Goal: Find specific fact: Find specific fact

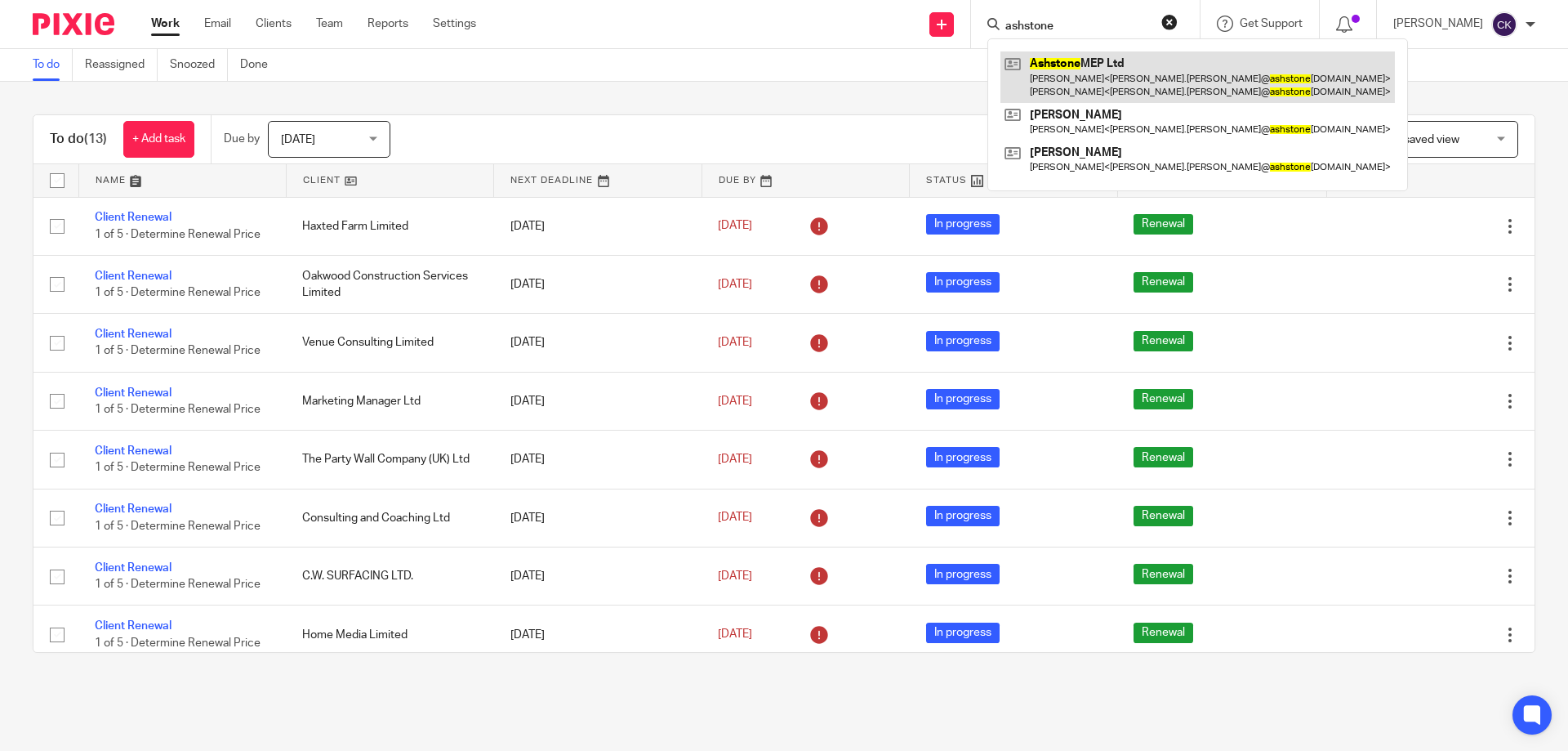
type input "ashstone"
click at [1071, 62] on link at bounding box center [1198, 76] width 395 height 50
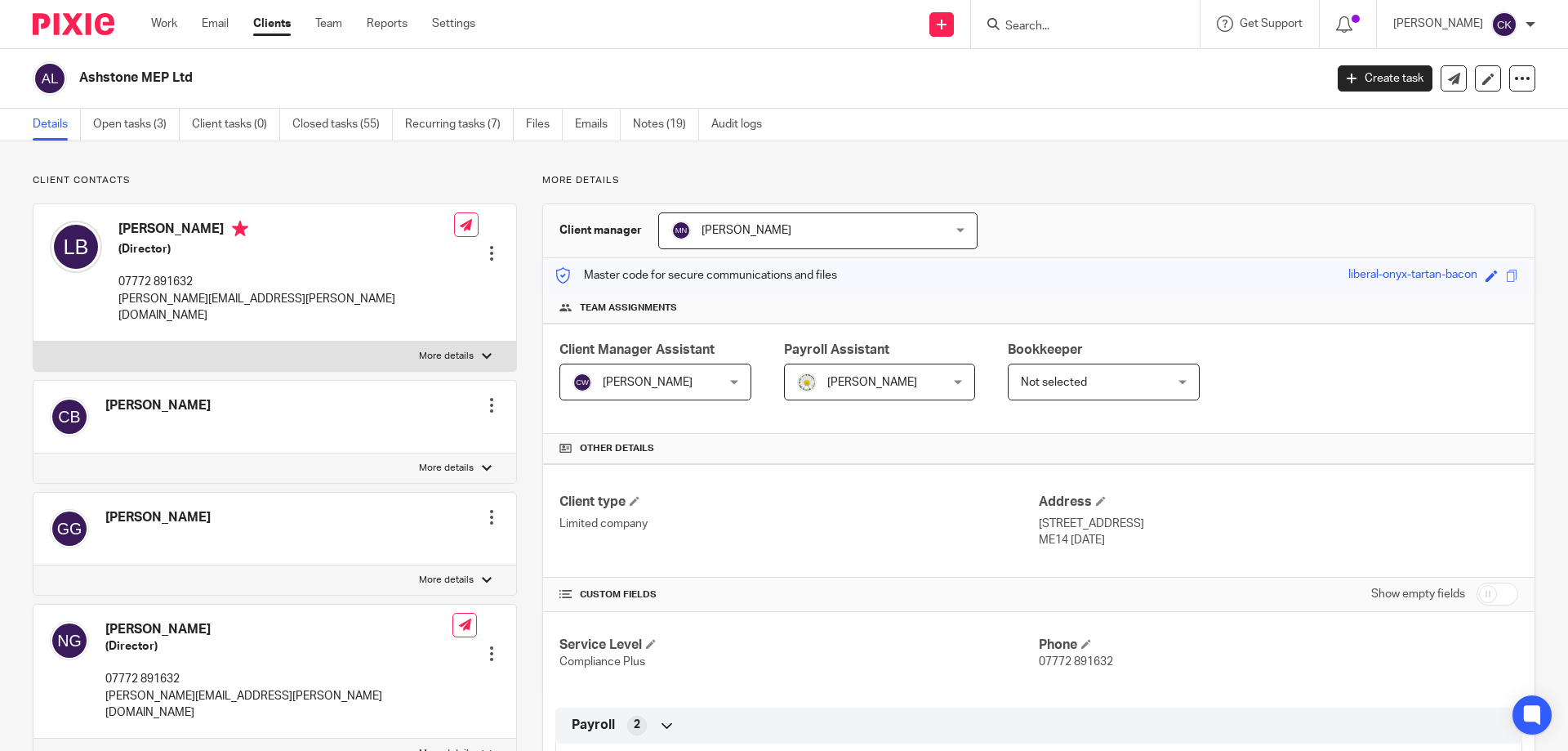
click at [1152, 17] on form at bounding box center [1090, 24] width 174 height 20
click at [159, 22] on link "Work" at bounding box center [164, 24] width 26 height 17
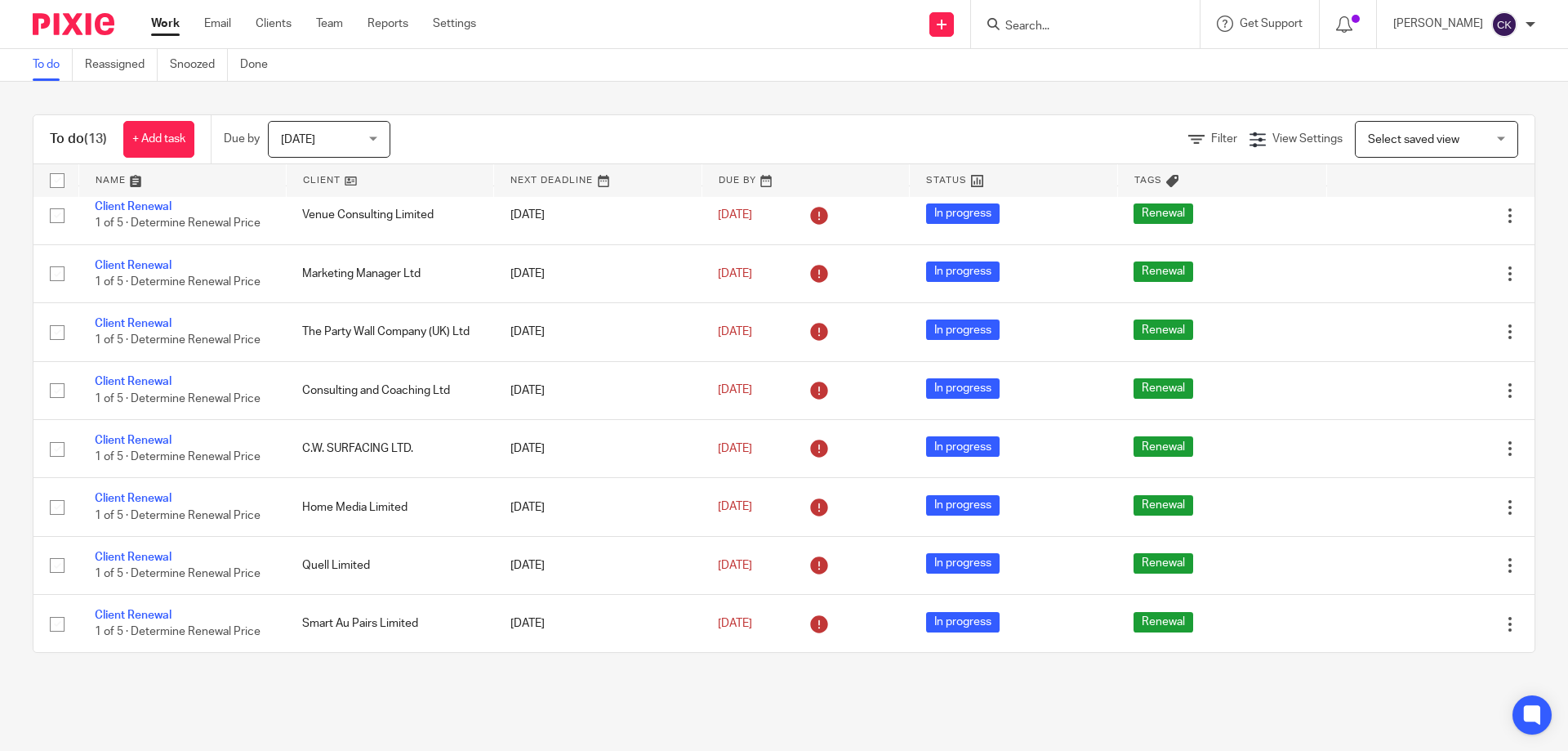
scroll to position [230, 0]
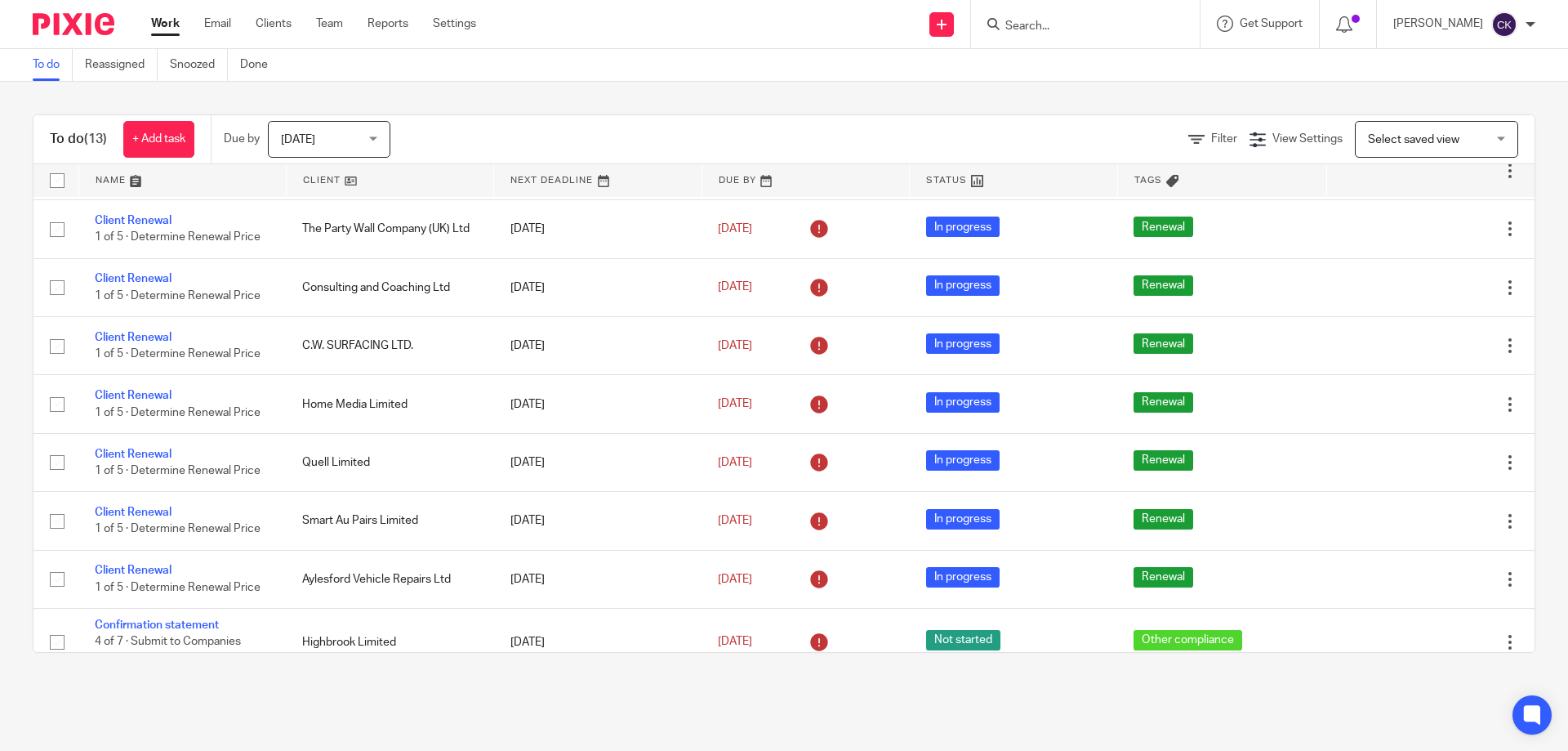
click at [1032, 23] on input "Search" at bounding box center [1077, 26] width 147 height 15
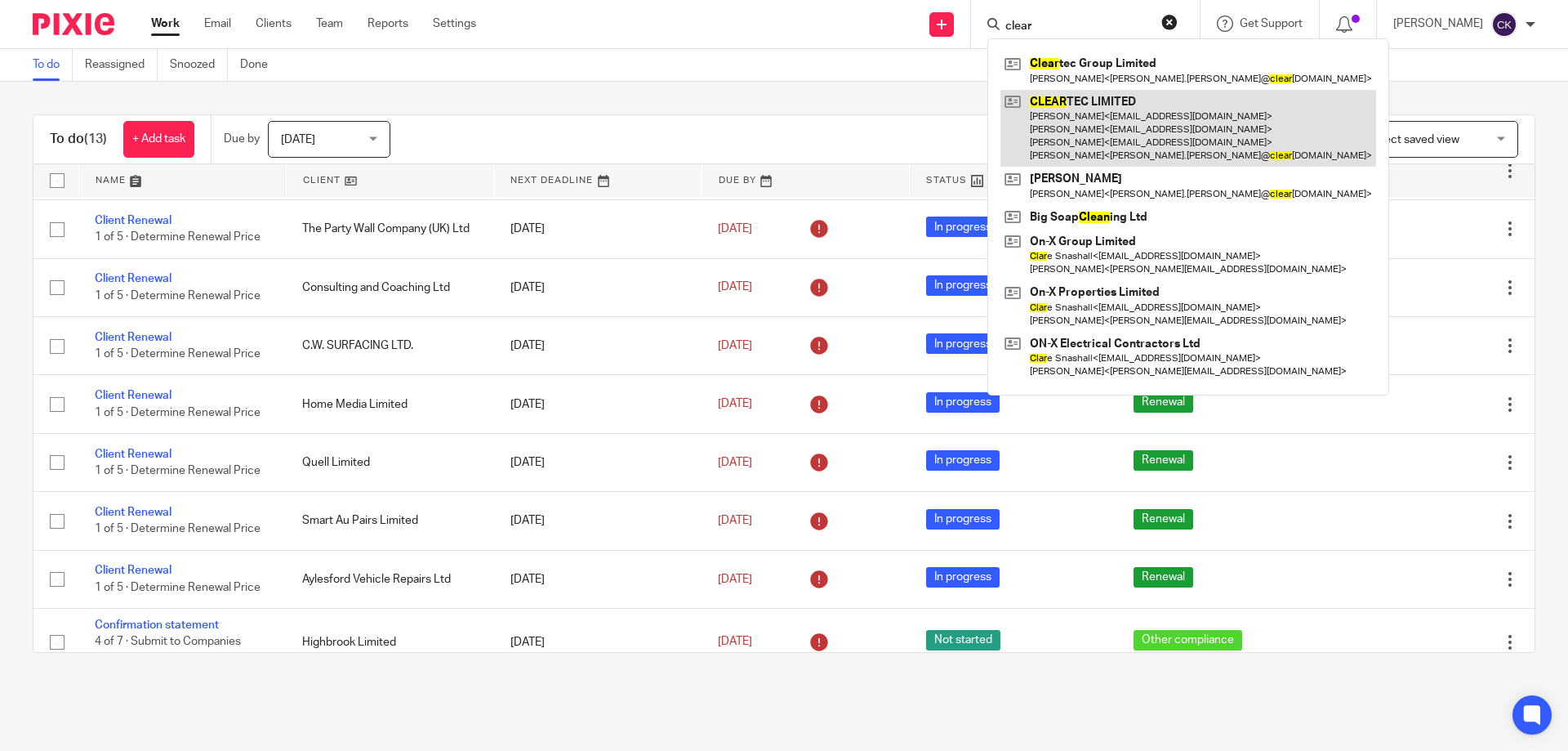
type input "clear"
click at [1114, 99] on link at bounding box center [1188, 129] width 375 height 78
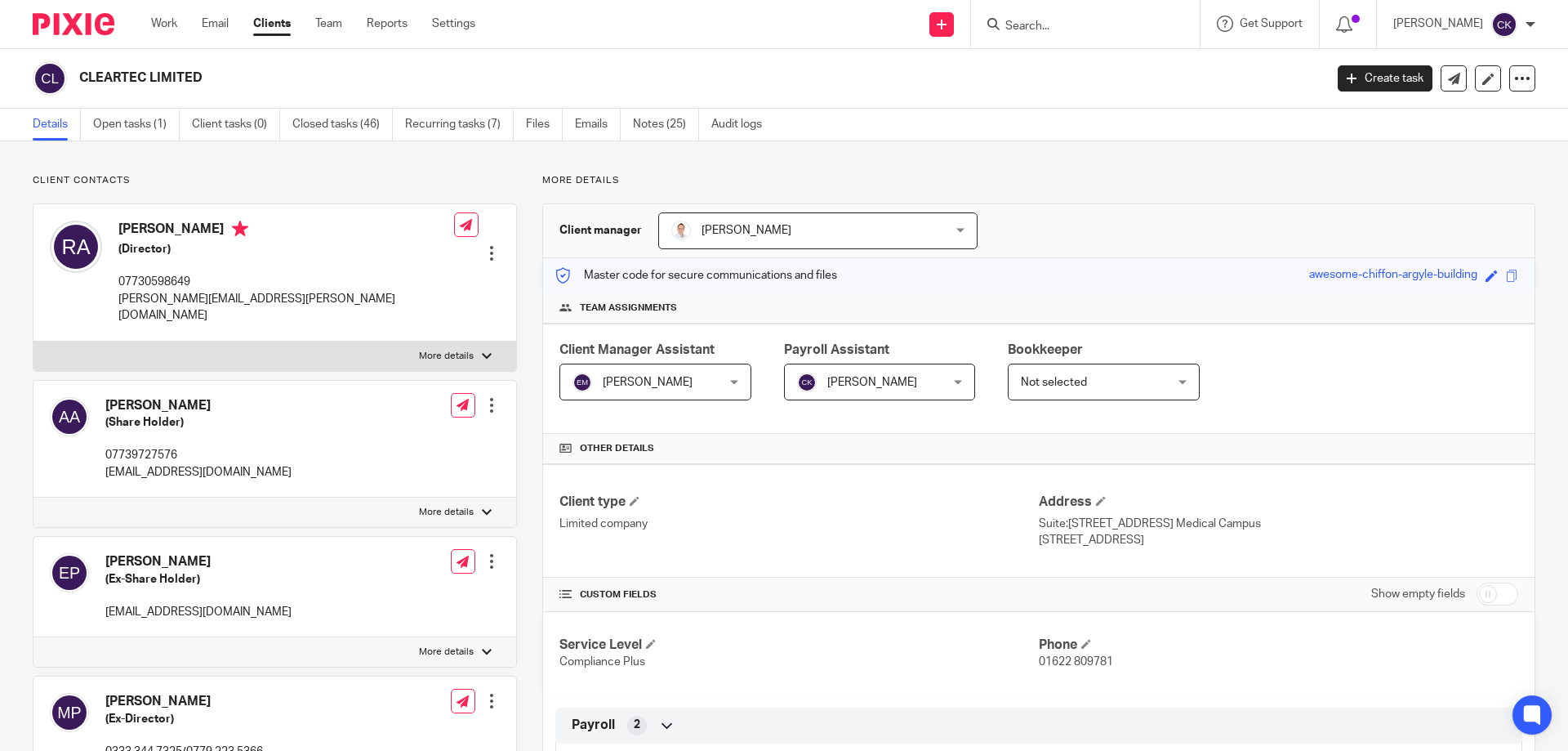
click at [1476, 595] on input "checkbox" at bounding box center [1497, 594] width 41 height 23
checkbox input "true"
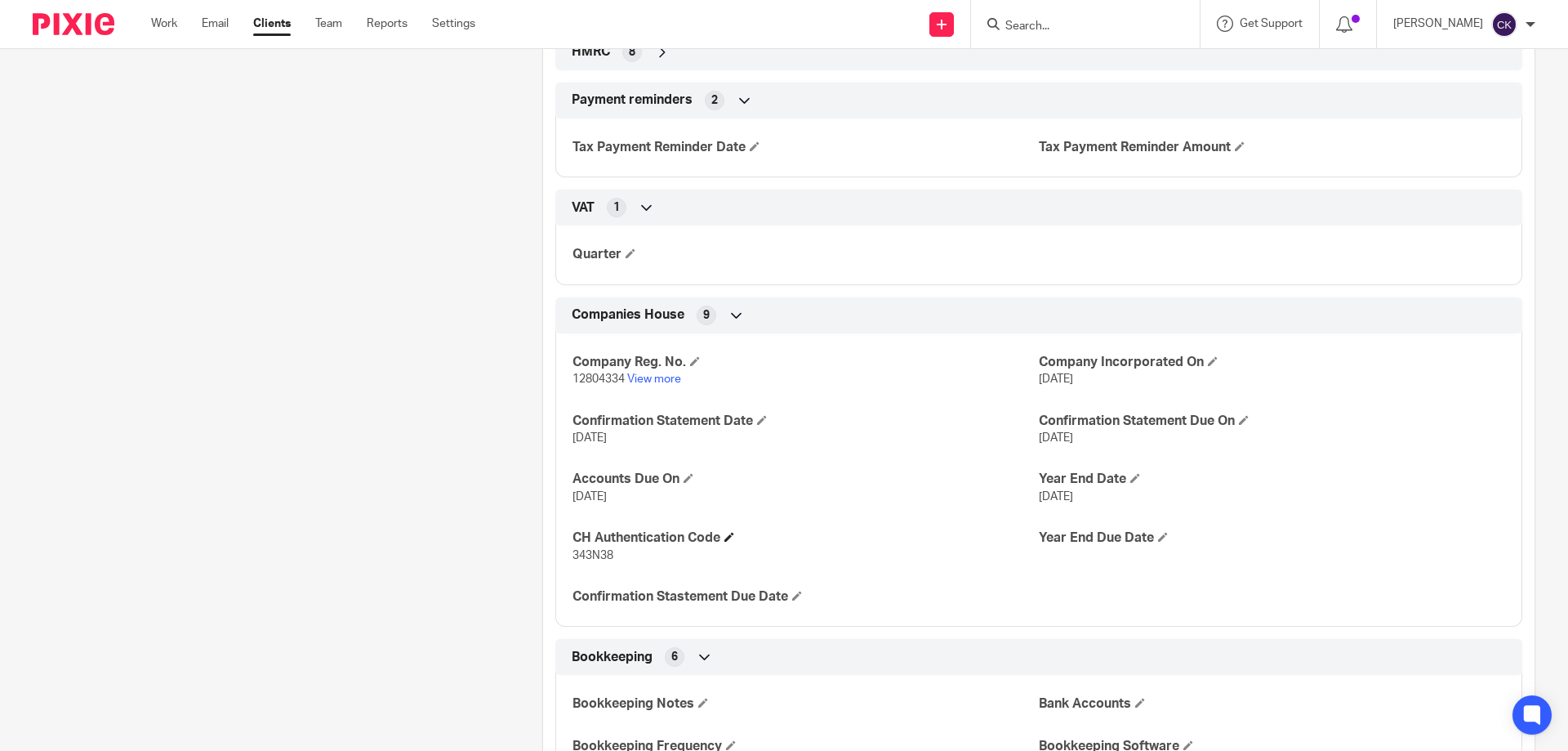
scroll to position [1143, 0]
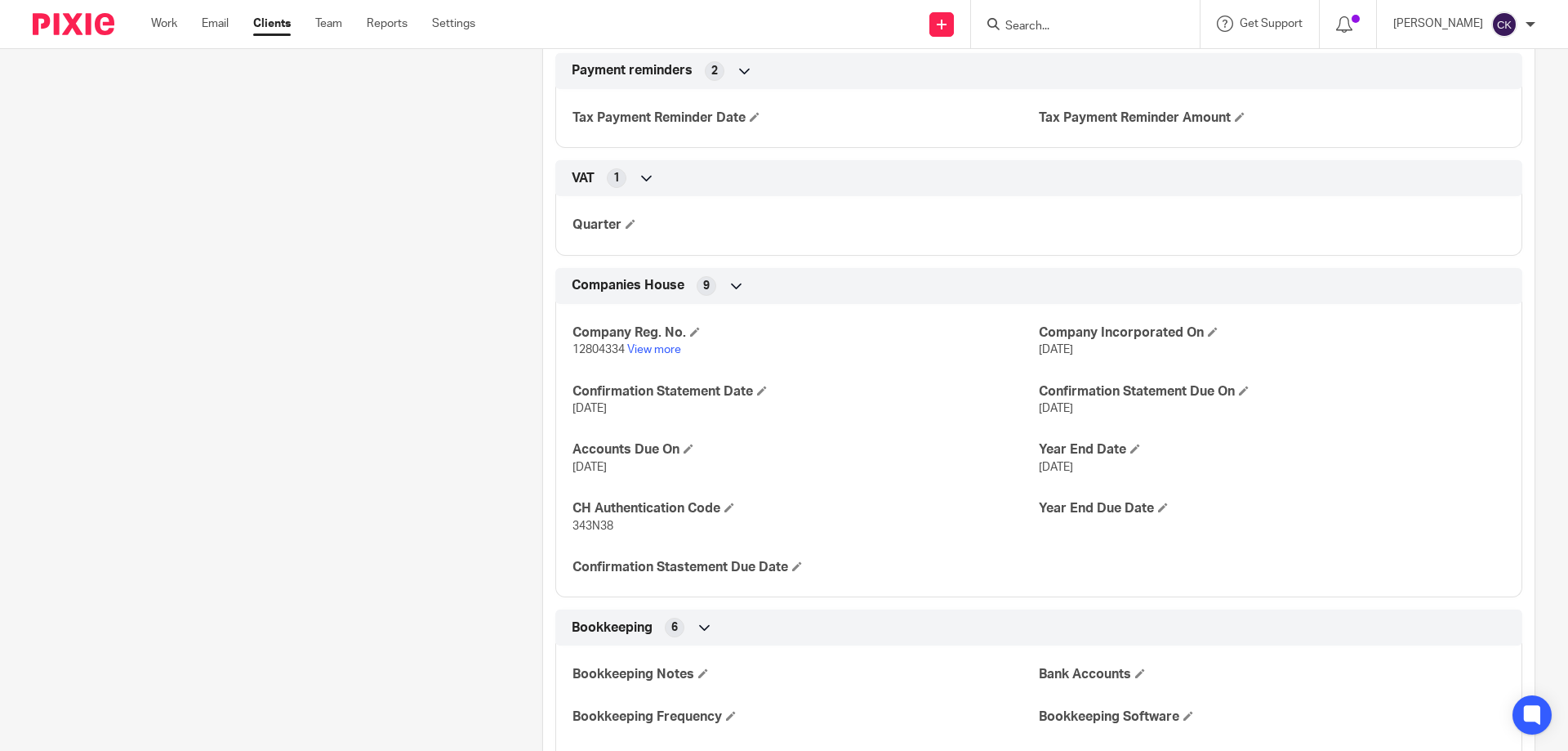
click at [594, 348] on span "12804334" at bounding box center [598, 349] width 52 height 11
copy p "12804334"
click at [599, 524] on span "343N38" at bounding box center [593, 525] width 41 height 11
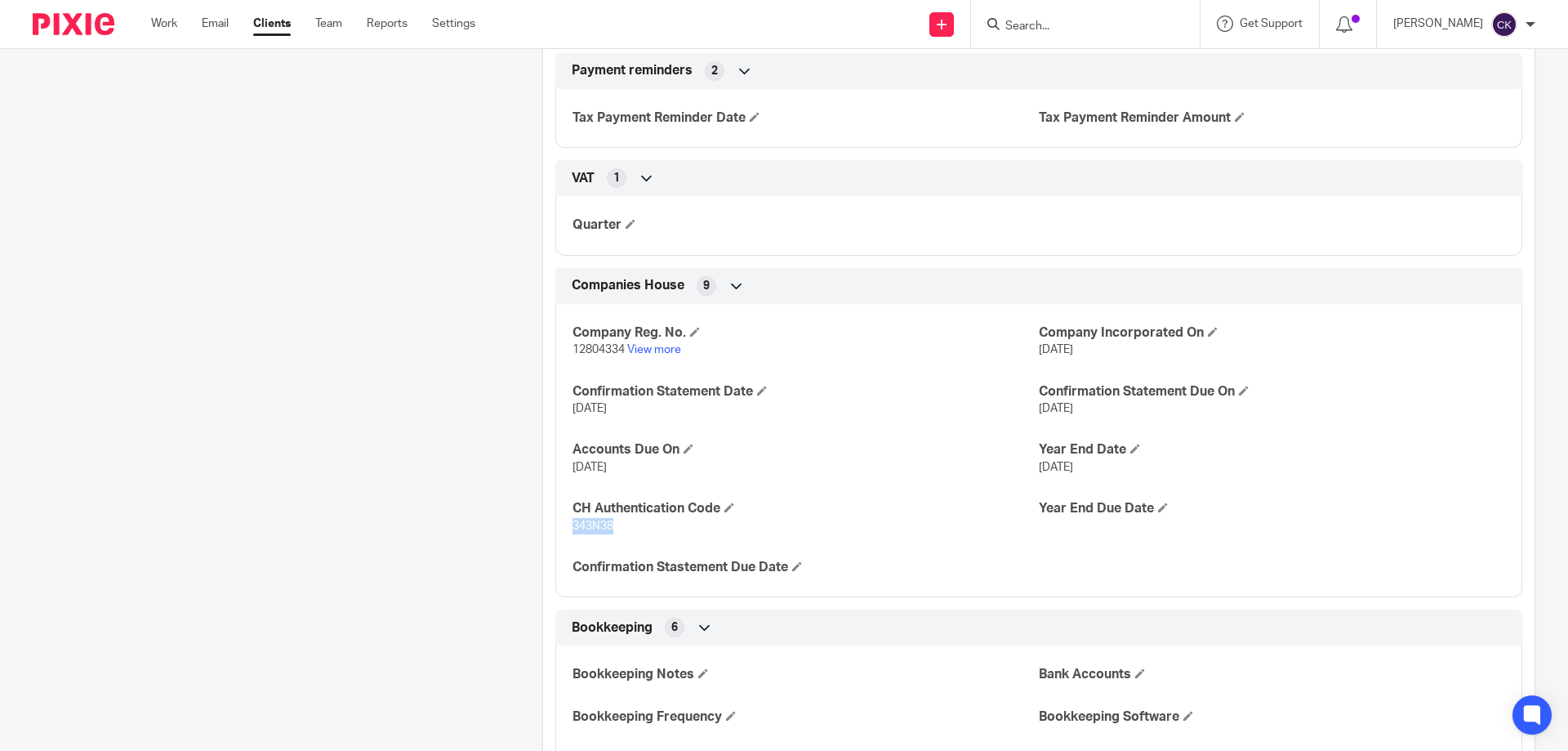
copy span "343N38"
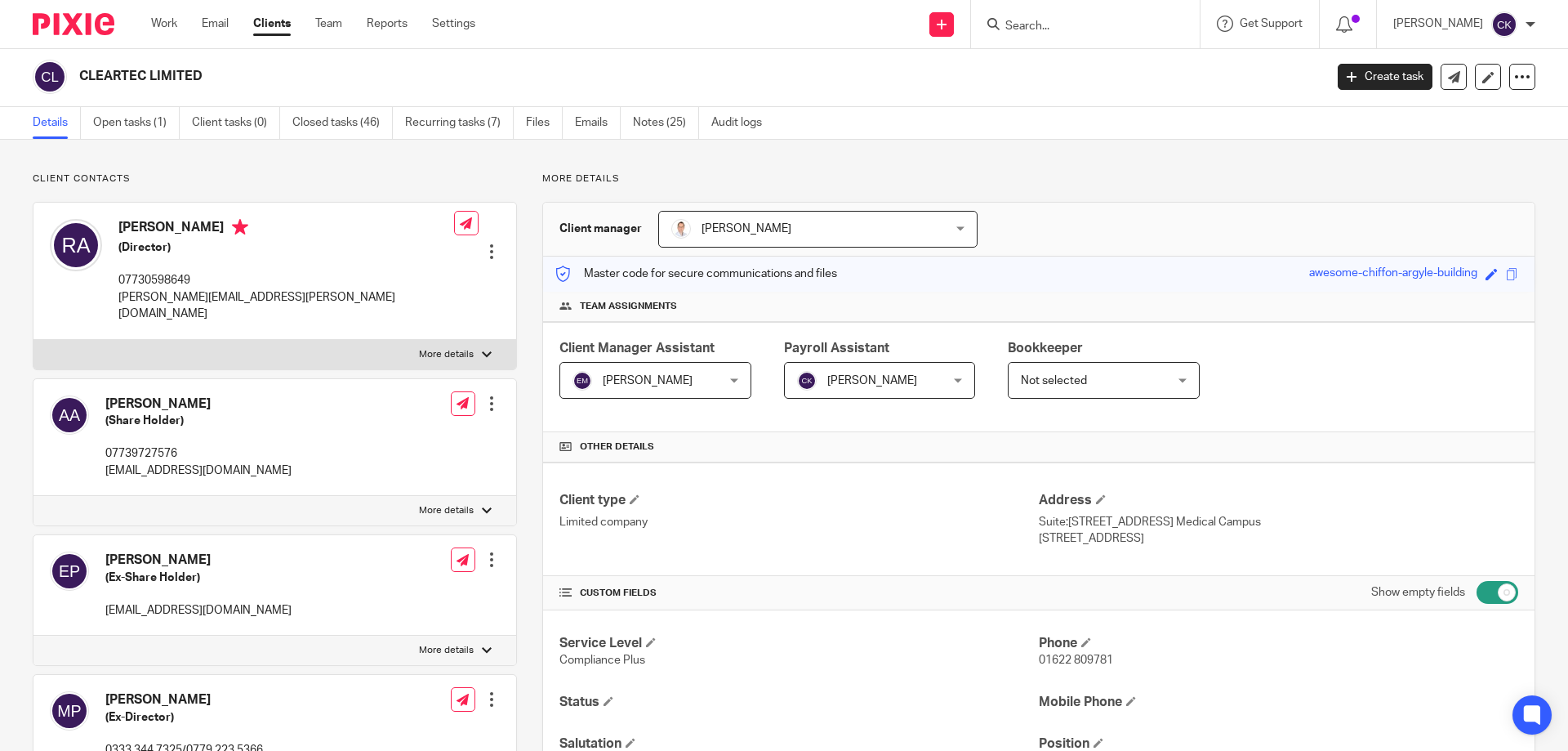
scroll to position [0, 0]
drag, startPoint x: 269, startPoint y: 294, endPoint x: 117, endPoint y: 303, distance: 152.3
click at [117, 303] on div "[PERSON_NAME] (Director) 07730598649 [PERSON_NAME][EMAIL_ADDRESS][PERSON_NAME][…" at bounding box center [275, 272] width 483 height 137
copy p "[PERSON_NAME][EMAIL_ADDRESS][PERSON_NAME][DOMAIN_NAME]"
